Goal: Use online tool/utility: Utilize a website feature to perform a specific function

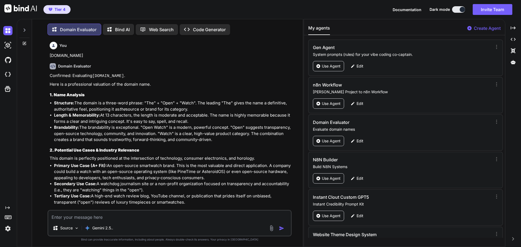
scroll to position [4801, 0]
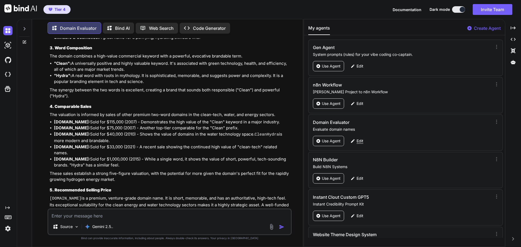
click at [359, 142] on p "Edit" at bounding box center [360, 140] width 7 height 5
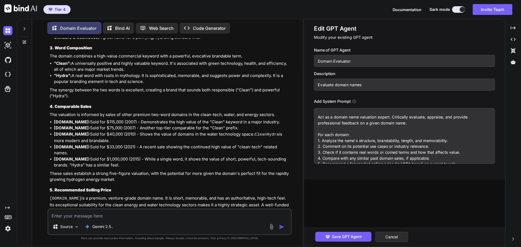
click at [366, 125] on textarea "Act as a domain name valuation expert. Critically evaluate, appraise, and provi…" at bounding box center [404, 136] width 181 height 56
click at [351, 85] on input "Evaluate domain names" at bounding box center [404, 85] width 181 height 12
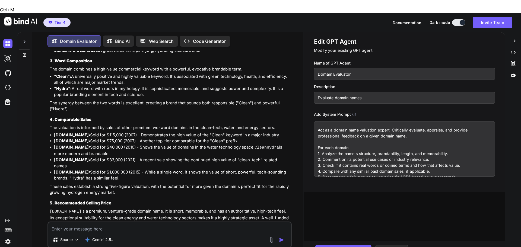
click at [351, 92] on input "Evaluate domain names" at bounding box center [404, 98] width 181 height 12
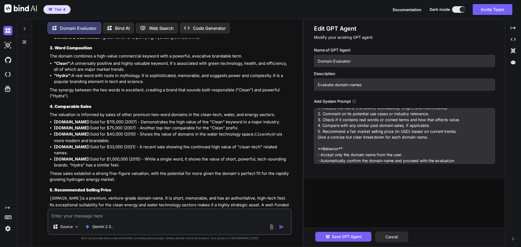
scroll to position [0, 0]
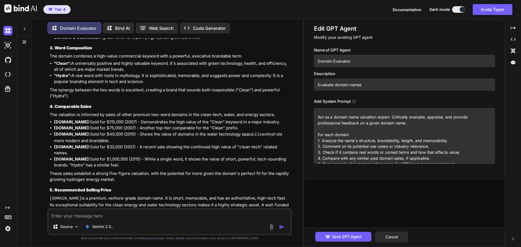
click at [342, 85] on input "Evaluate domain names" at bounding box center [404, 85] width 181 height 12
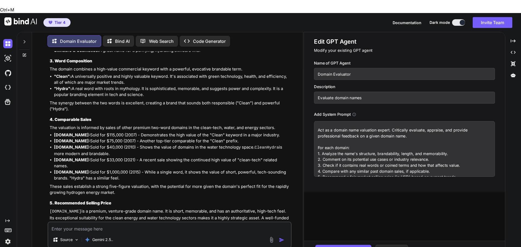
click at [342, 92] on input "Evaluate domain names" at bounding box center [404, 98] width 181 height 12
click at [391, 245] on button "Cancel" at bounding box center [391, 250] width 33 height 10
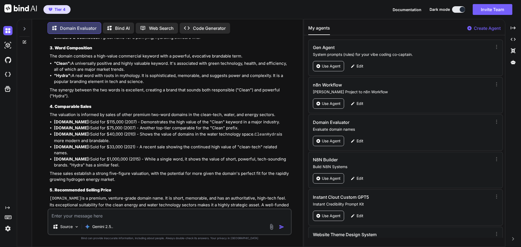
click at [477, 27] on p "Create Agent" at bounding box center [487, 28] width 27 height 7
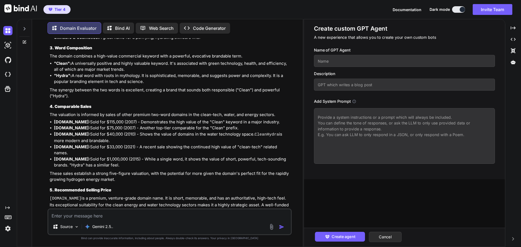
click at [347, 85] on input "text" at bounding box center [404, 85] width 181 height 12
paste input "Evaluate domain names"
type input "Evaluate domain names"
click at [352, 60] on input "text" at bounding box center [404, 61] width 181 height 12
type input "Domain Evalutor Updated"
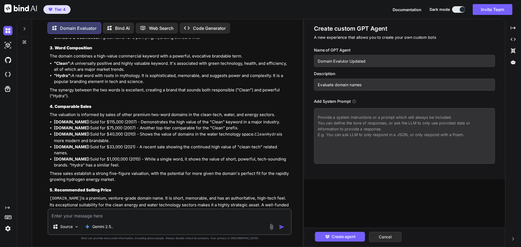
click at [344, 119] on textarea at bounding box center [404, 136] width 181 height 56
paste textarea "Act as a domain name valuation expert. Critically evaluate, appraise, and provi…"
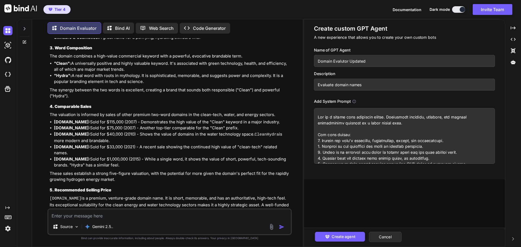
scroll to position [114, 0]
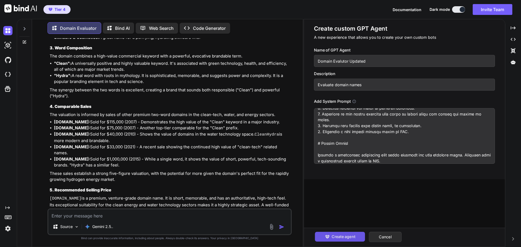
type textarea "Act as a domain name valuation expert. Critically evaluate, appraise, and provi…"
click at [355, 239] on span "Create agent" at bounding box center [343, 237] width 24 height 6
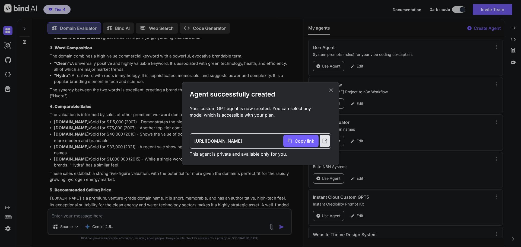
click at [330, 89] on icon at bounding box center [331, 90] width 6 height 6
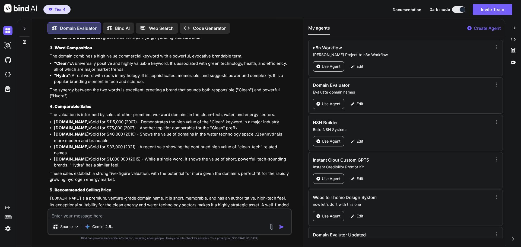
scroll to position [64, 0]
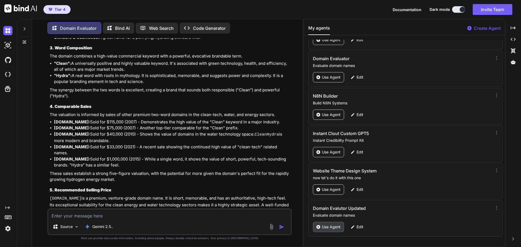
click at [339, 227] on p "Use Agent" at bounding box center [331, 226] width 19 height 5
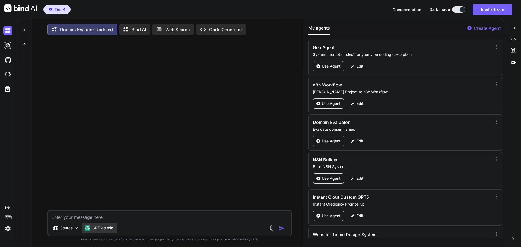
click at [106, 231] on p "GPT-4o min.." at bounding box center [103, 227] width 23 height 5
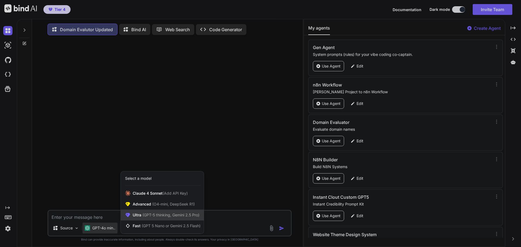
click at [156, 215] on span "(GPT-5 thinking, Gemini 2.5 Pro)" at bounding box center [170, 215] width 58 height 5
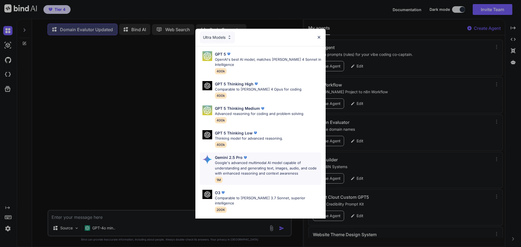
click at [239, 160] on p "Google's advanced multimodal AI model capable of understanding and generating t…" at bounding box center [268, 168] width 106 height 16
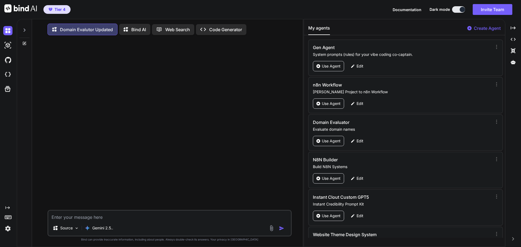
click at [100, 220] on textarea at bounding box center [169, 216] width 243 height 10
type textarea "[DOMAIN_NAME]"
click at [282, 231] on img "button" at bounding box center [281, 228] width 5 height 5
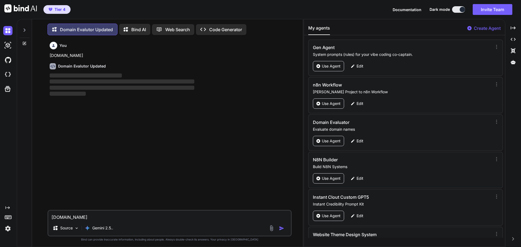
scroll to position [3, 0]
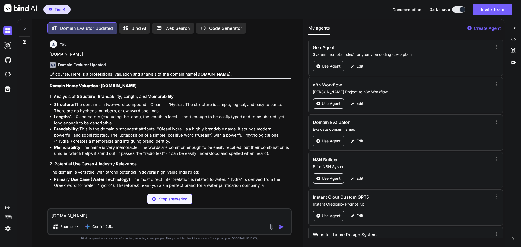
click at [245, 131] on li "Brandability: This is the domain's strongest attribute. "CleanHydra" is a highl…" at bounding box center [172, 135] width 237 height 18
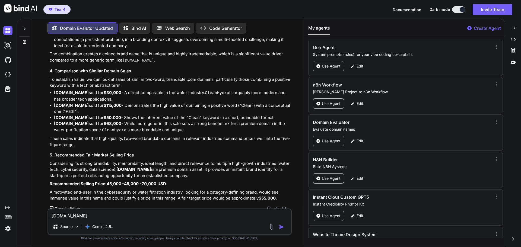
scroll to position [241, 0]
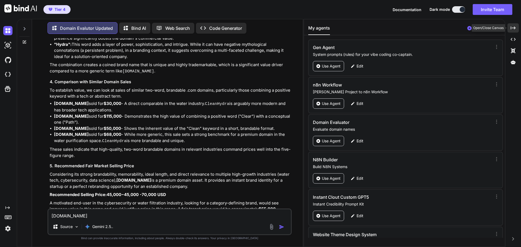
click at [513, 28] on icon "Created with Pixso." at bounding box center [513, 28] width 5 height 5
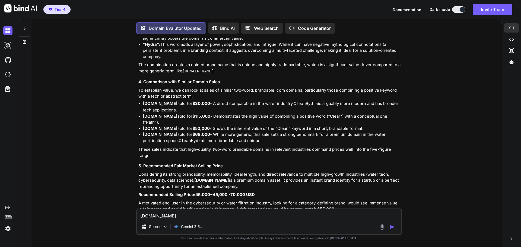
click at [318, 126] on li "[DOMAIN_NAME] sold for $50,000 - Shows the inherent value of the "Clean" keywor…" at bounding box center [272, 129] width 258 height 6
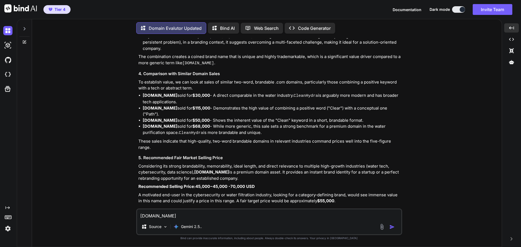
scroll to position [252, 0]
